Goal: Obtain resource: Download file/media

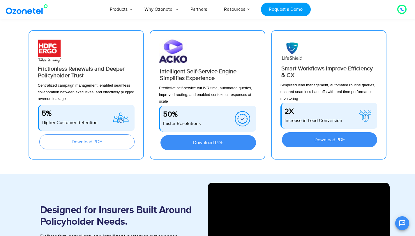
click at [101, 144] on span "Download PDF" at bounding box center [87, 142] width 30 height 5
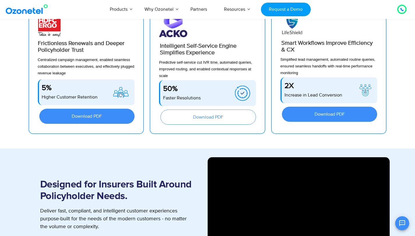
click at [199, 121] on link "Download PDF" at bounding box center [208, 117] width 96 height 15
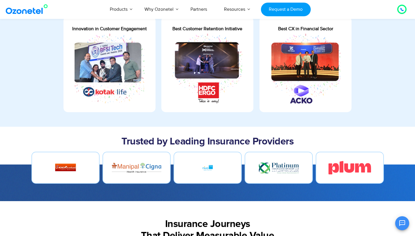
scroll to position [477, 0]
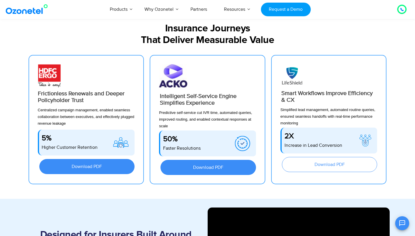
click at [290, 164] on link "Download PDF" at bounding box center [330, 164] width 96 height 15
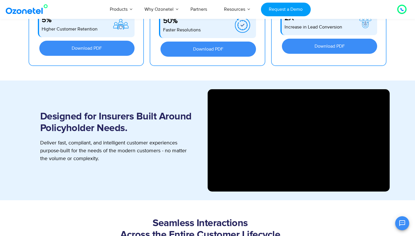
scroll to position [625, 0]
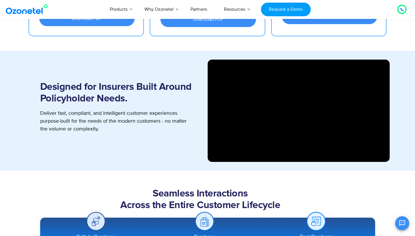
click at [162, 149] on div "Designed for Insurers Built Around Policyholder Needs. Deliver fast, compliant,…" at bounding box center [117, 111] width 182 height 102
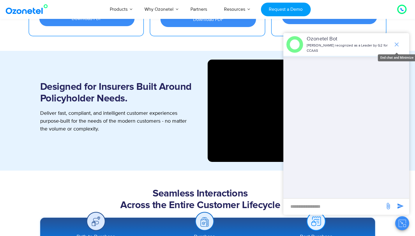
click at [395, 44] on icon "end chat or minimize" at bounding box center [397, 45] width 4 height 4
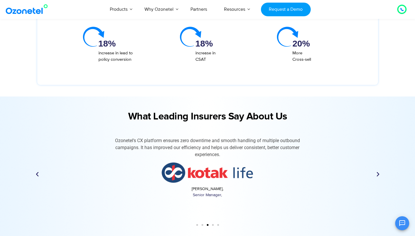
scroll to position [1433, 0]
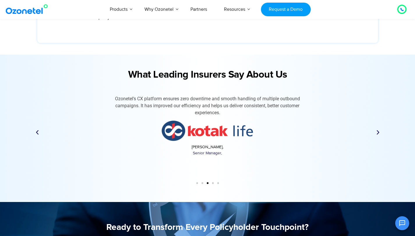
click at [377, 132] on icon "Next slide" at bounding box center [378, 133] width 6 height 6
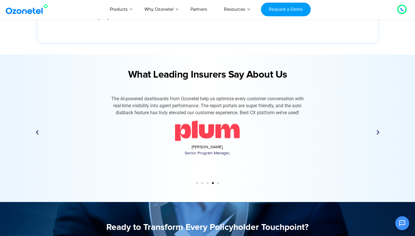
click at [377, 132] on icon "Next slide" at bounding box center [378, 133] width 6 height 6
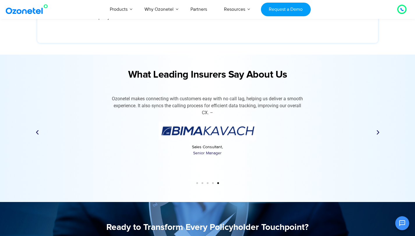
click at [377, 132] on icon "Next slide" at bounding box center [378, 133] width 6 height 6
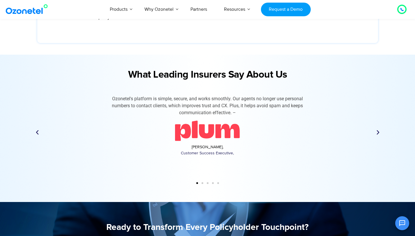
click at [377, 132] on icon "Next slide" at bounding box center [378, 133] width 6 height 6
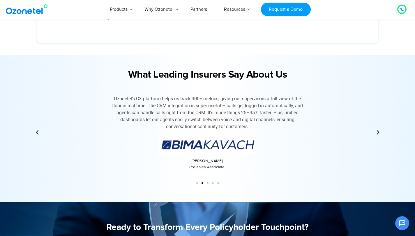
click at [377, 132] on icon "Next slide" at bounding box center [378, 133] width 6 height 6
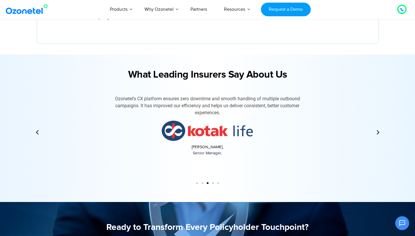
click at [377, 132] on icon "Next slide" at bounding box center [378, 133] width 6 height 6
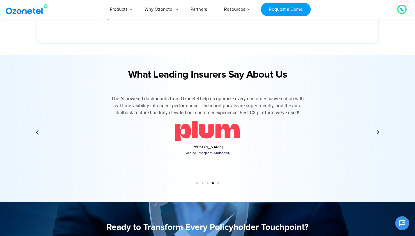
click at [377, 132] on icon "Next slide" at bounding box center [378, 133] width 6 height 6
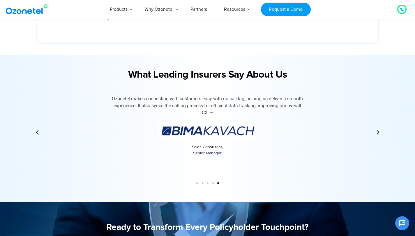
click at [377, 132] on icon "Next slide" at bounding box center [378, 133] width 6 height 6
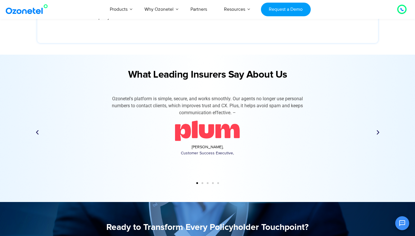
click at [377, 132] on icon "Next slide" at bounding box center [378, 133] width 6 height 6
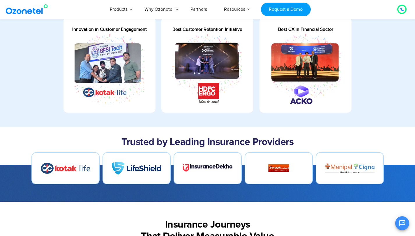
scroll to position [302, 0]
